Goal: Transaction & Acquisition: Purchase product/service

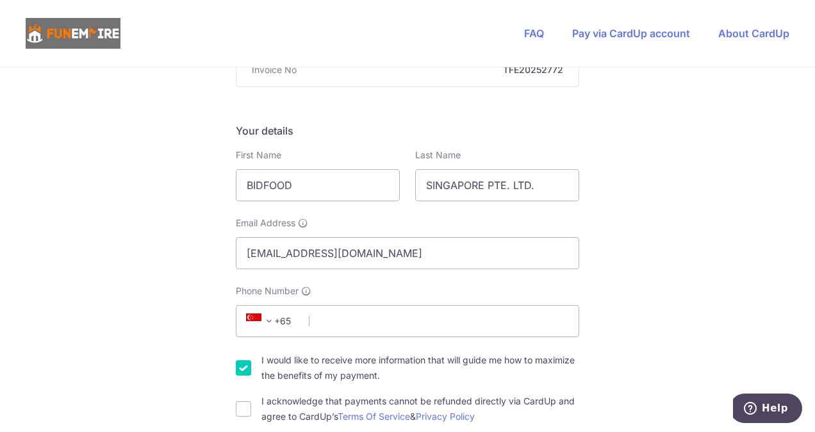
scroll to position [192, 0]
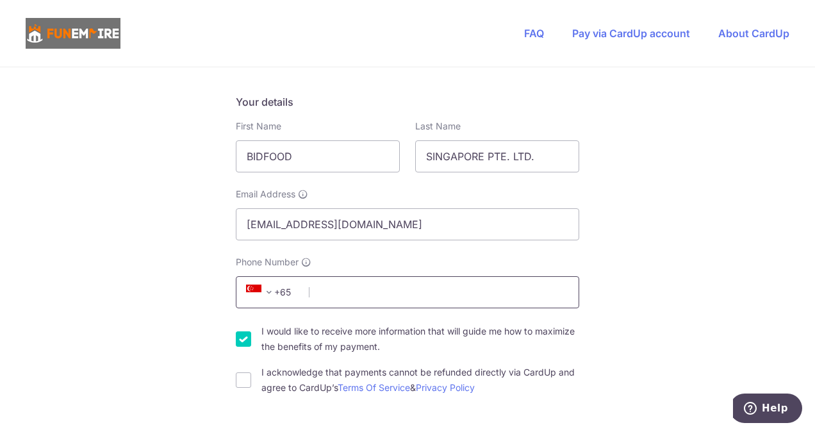
click at [316, 296] on input "Phone Number" at bounding box center [407, 292] width 343 height 32
click at [328, 291] on input "Phone Number" at bounding box center [407, 292] width 343 height 32
click at [459, 291] on input "Phone Number" at bounding box center [407, 292] width 343 height 32
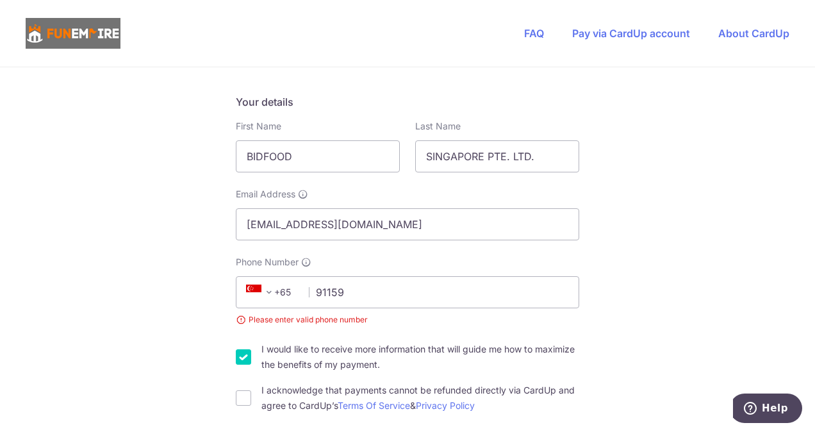
click at [383, 296] on input "91159" at bounding box center [407, 292] width 343 height 32
click at [380, 292] on input "91159" at bounding box center [407, 292] width 343 height 32
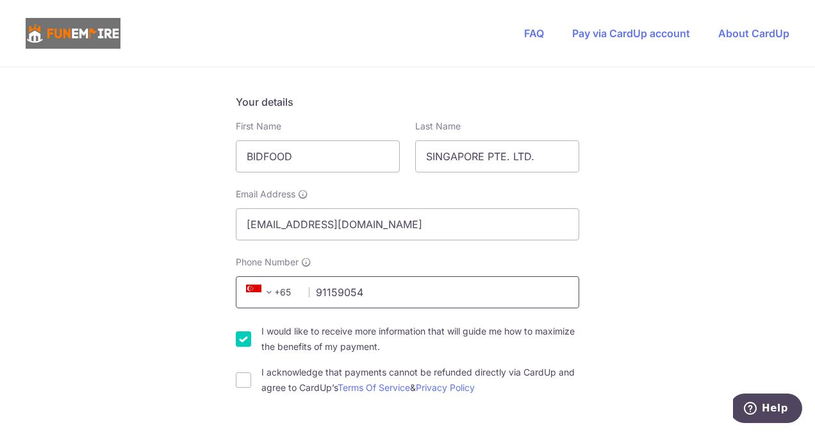
type input "91159054"
click at [241, 379] on input "I acknowledge that payments cannot be refunded directly via CardUp and agree to…" at bounding box center [243, 379] width 15 height 15
checkbox input "true"
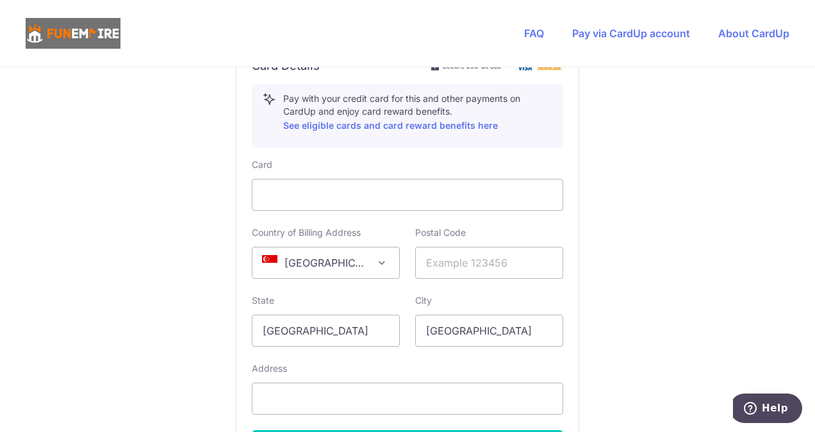
scroll to position [739, 0]
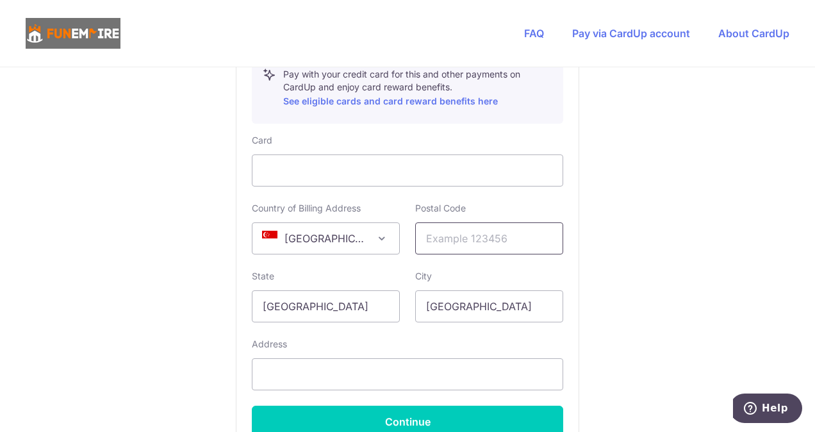
click at [473, 232] on input "text" at bounding box center [489, 238] width 148 height 32
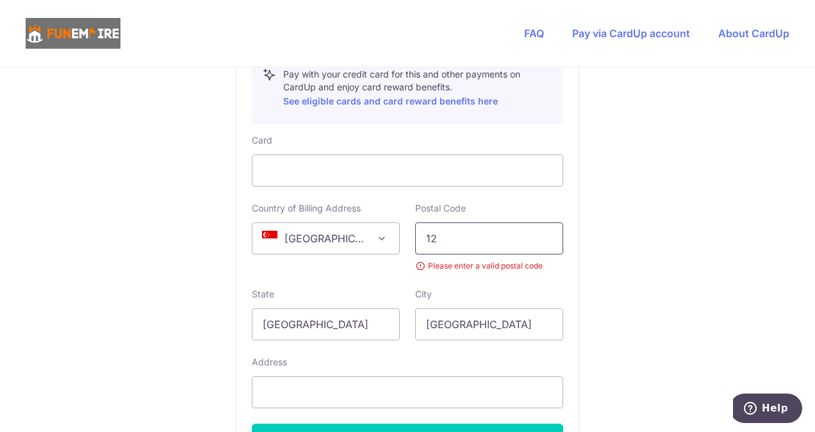
type input "128420"
select select "65"
type input "232 PANDAN LOOP"
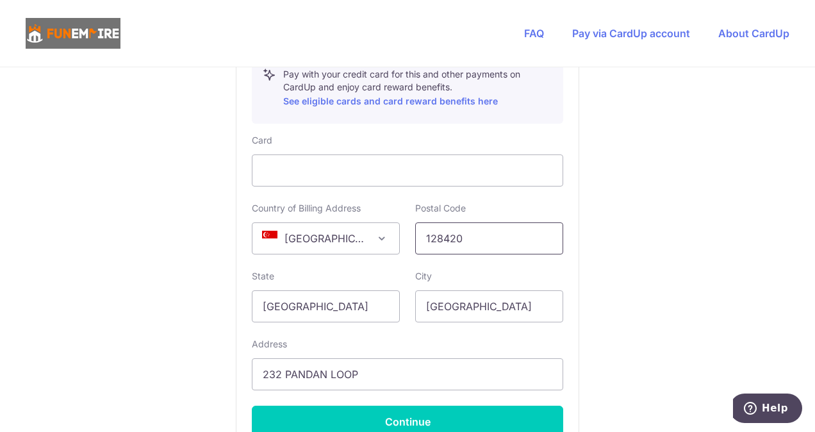
scroll to position [726, 0]
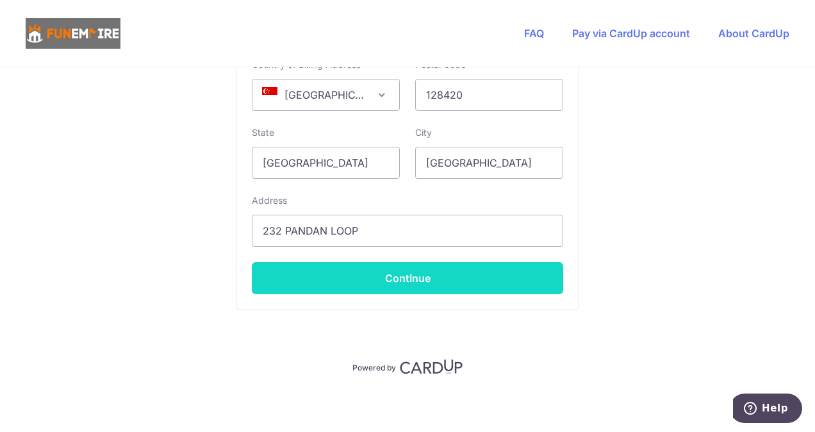
click at [457, 286] on button "Continue" at bounding box center [407, 278] width 311 height 32
type input "**** 6990"
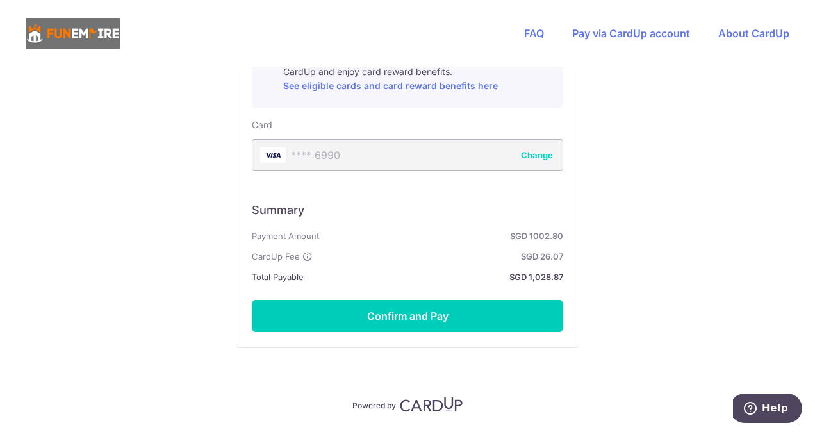
scroll to position [773, 0]
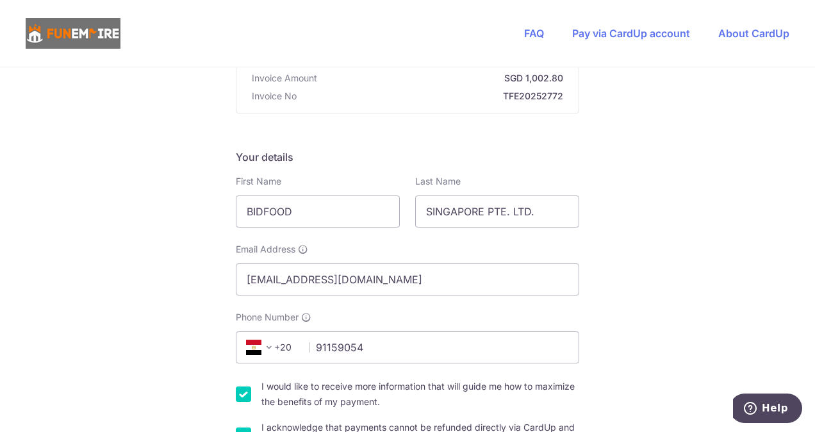
scroll to position [203, 0]
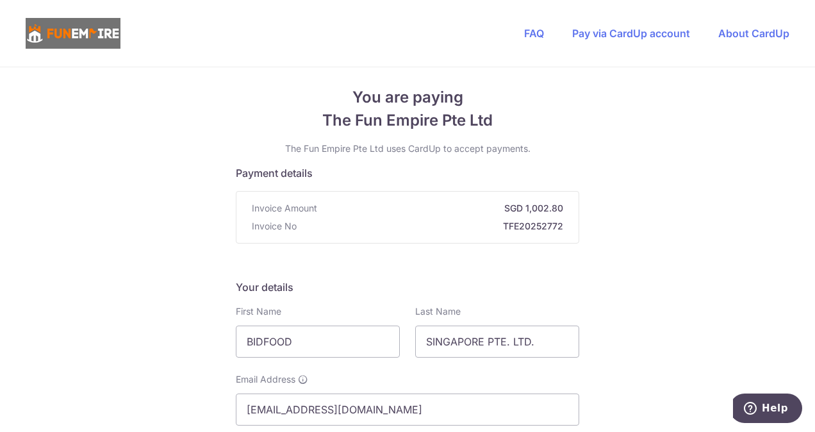
scroll to position [0, 0]
